Goal: Entertainment & Leisure: Consume media (video, audio)

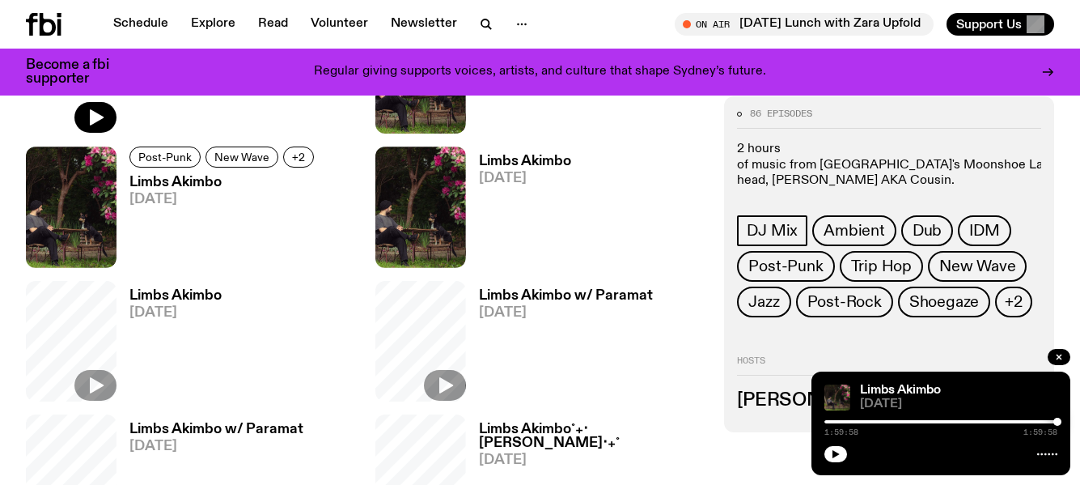
scroll to position [686, 0]
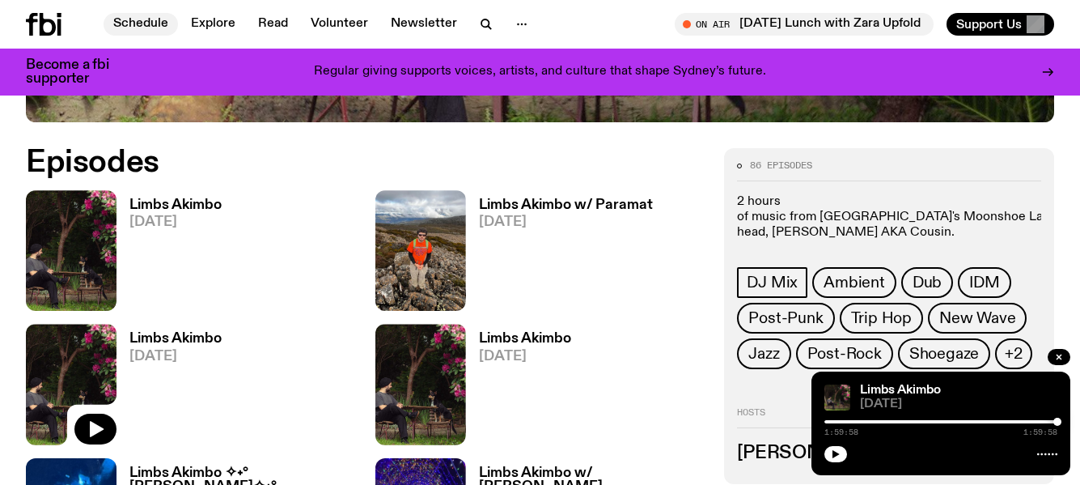
click at [143, 27] on link "Schedule" at bounding box center [141, 24] width 74 height 23
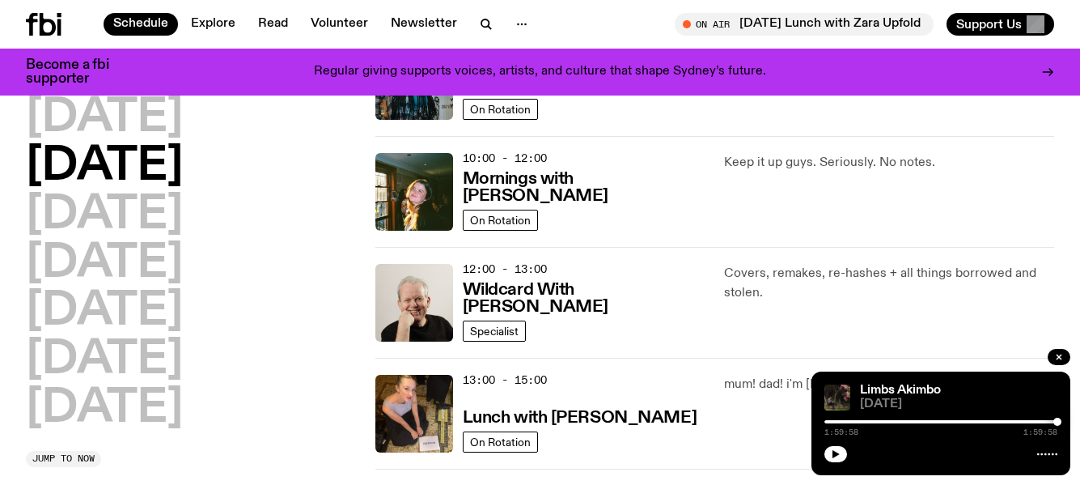
scroll to position [243, 0]
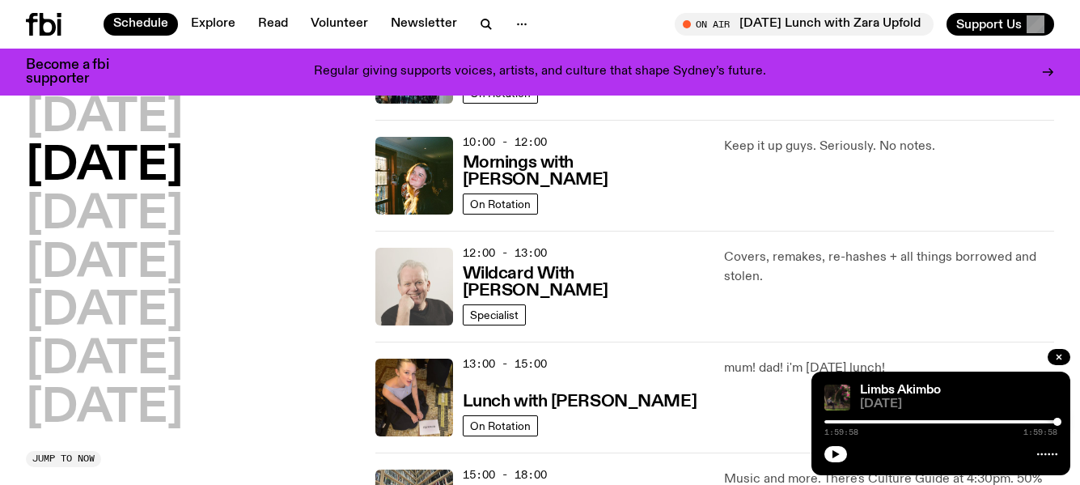
click at [434, 275] on img at bounding box center [415, 287] width 78 height 78
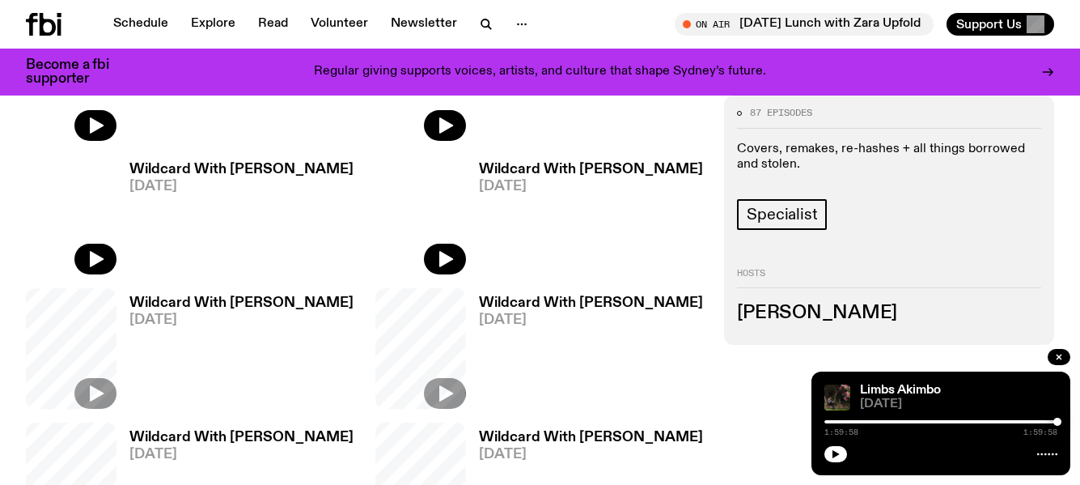
scroll to position [565, 0]
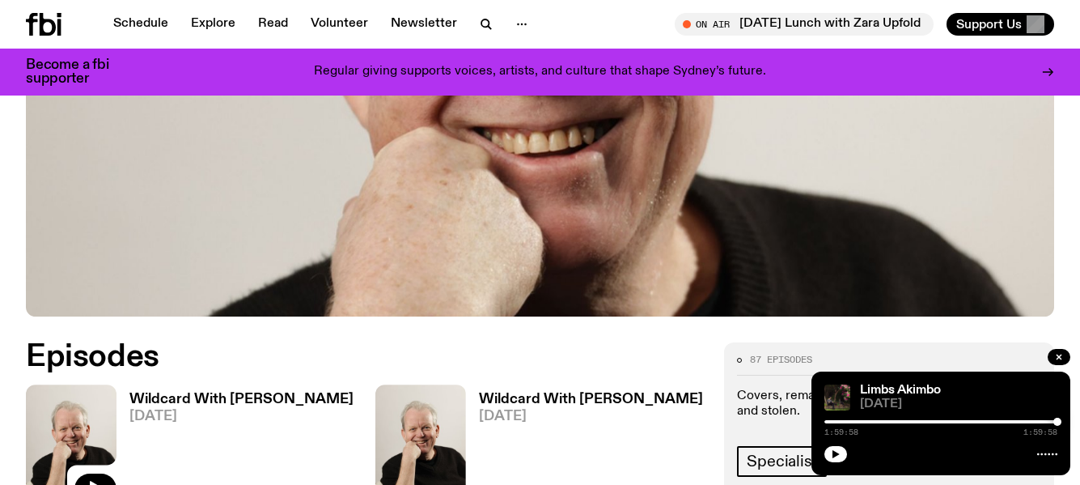
click at [76, 384] on img at bounding box center [71, 444] width 91 height 121
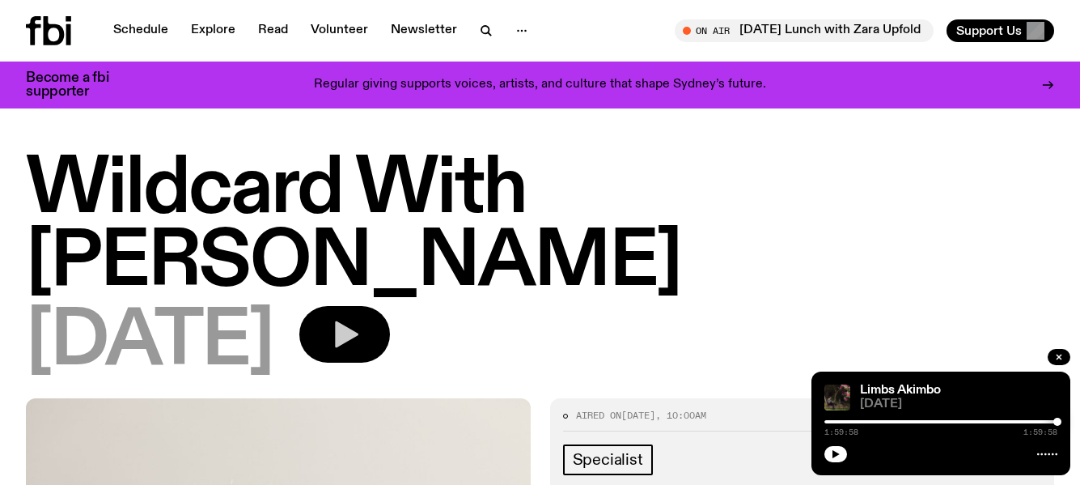
click at [359, 321] on icon "button" at bounding box center [346, 334] width 23 height 27
